Goal: Information Seeking & Learning: Learn about a topic

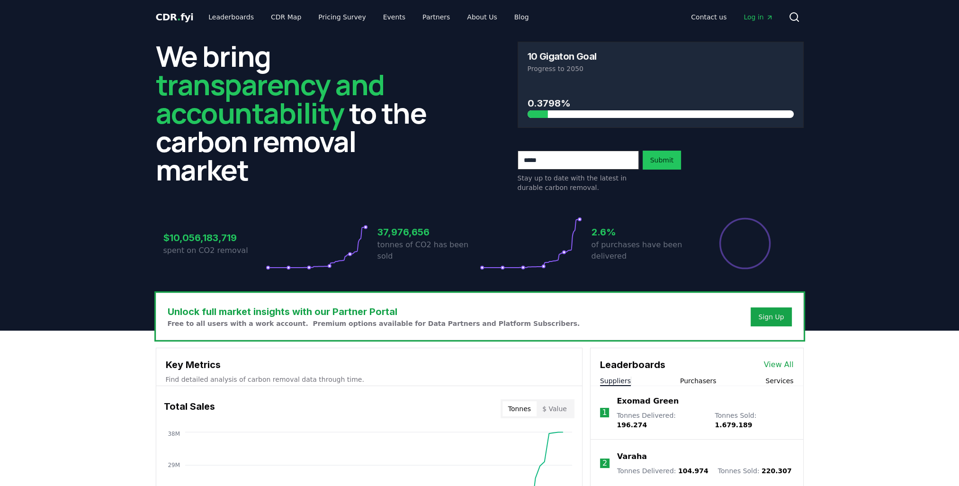
click at [783, 362] on link "View All" at bounding box center [779, 364] width 30 height 11
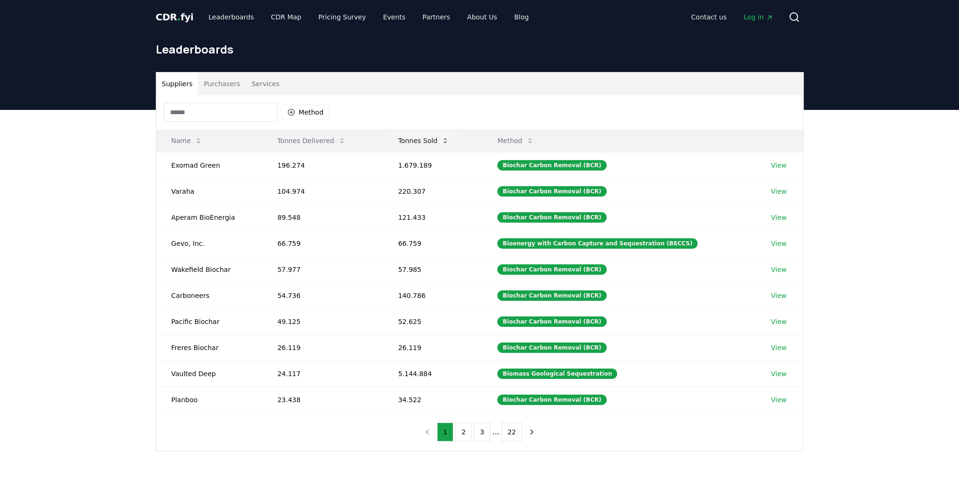
click at [426, 138] on button "Tonnes Sold" at bounding box center [424, 140] width 66 height 19
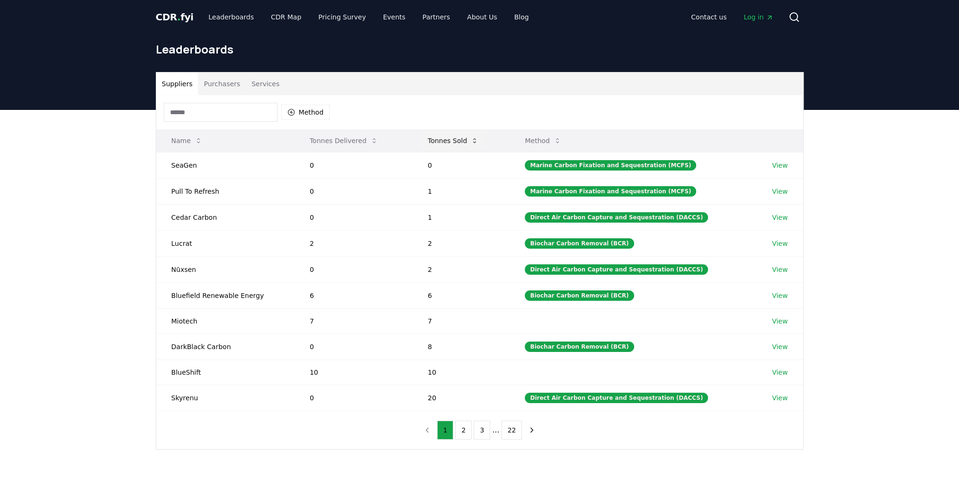
click at [443, 139] on button "Tonnes Sold" at bounding box center [453, 140] width 66 height 19
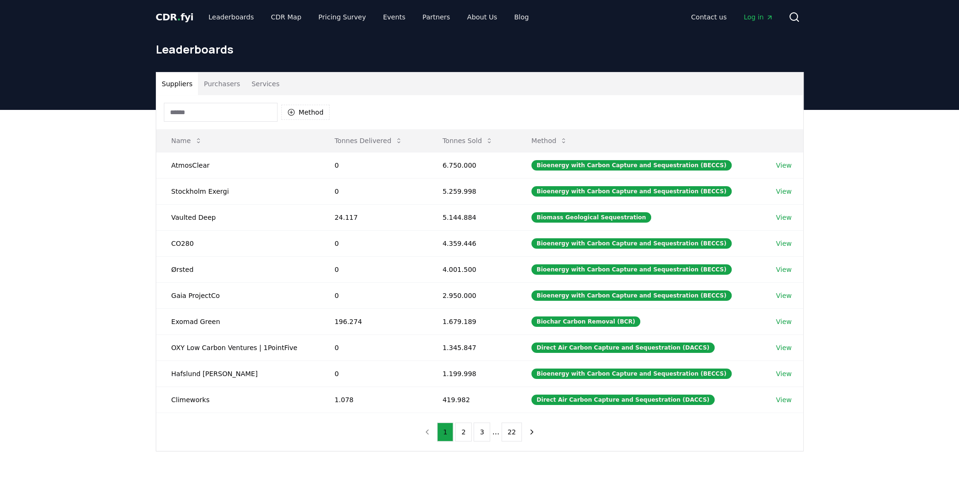
click at [221, 82] on button "Purchasers" at bounding box center [222, 83] width 48 height 23
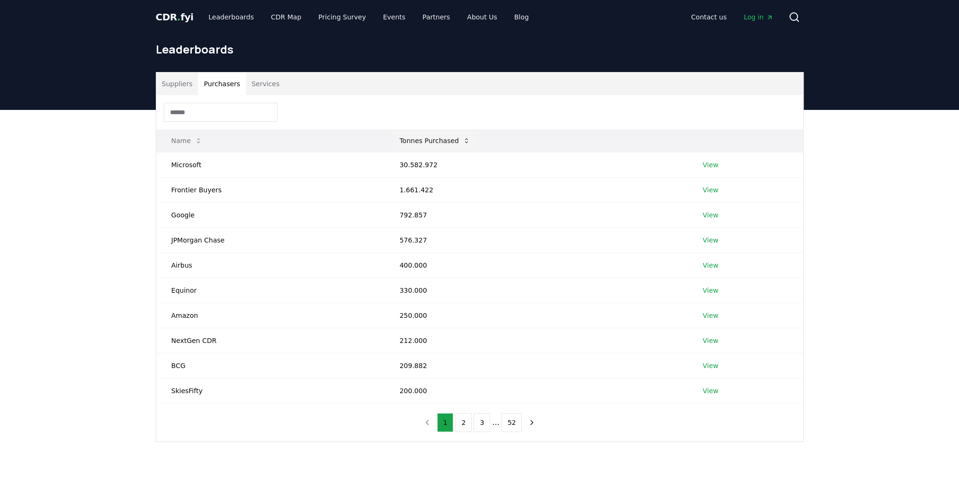
click at [446, 139] on button "Tonnes Purchased" at bounding box center [435, 140] width 86 height 19
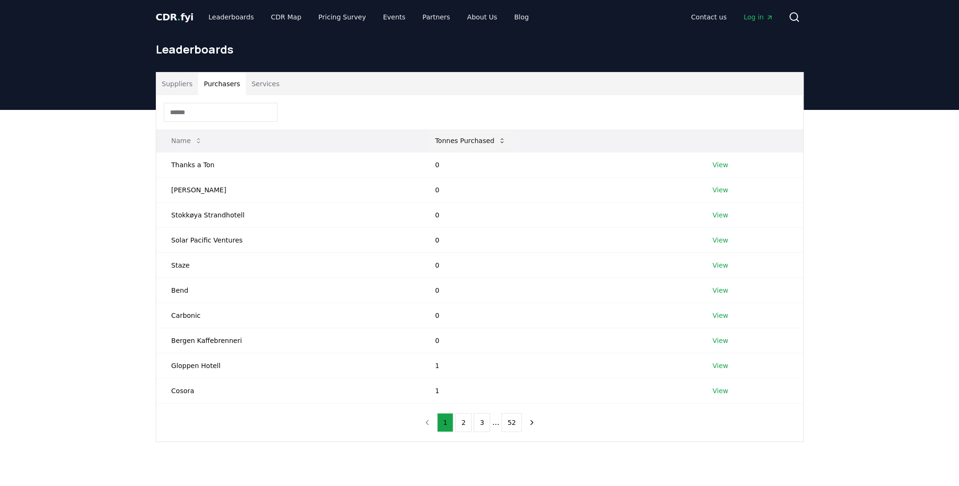
click at [446, 139] on button "Tonnes Purchased" at bounding box center [471, 140] width 86 height 19
